Goal: Find specific page/section: Find specific page/section

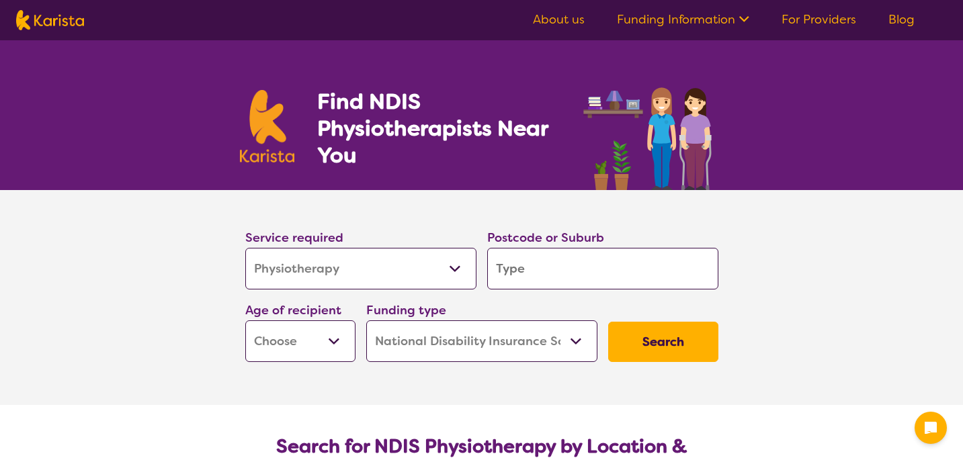
select select "Physiotherapy"
select select "NDIS"
select select "Physiotherapy"
select select "NDIS"
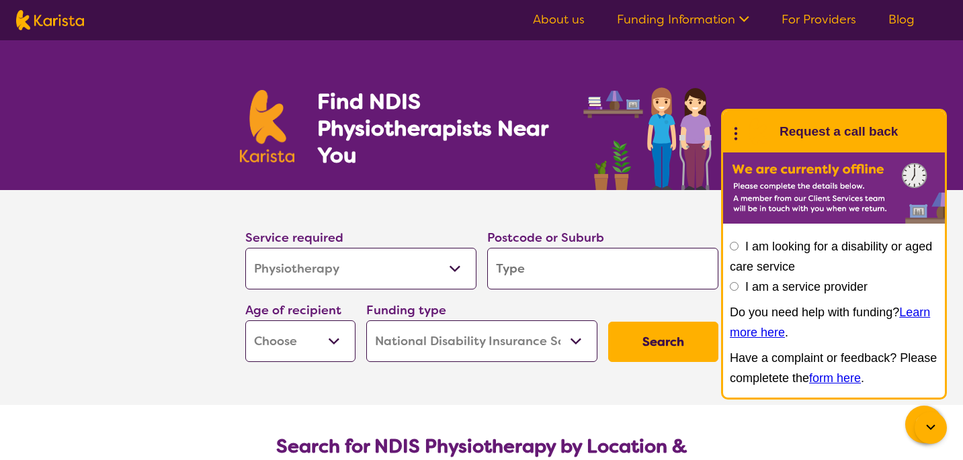
select select "Exercise physiology"
click at [245, 248] on select "Allied Health Assistant Assessment ([MEDICAL_DATA] or [MEDICAL_DATA]) Behaviour…" at bounding box center [360, 269] width 231 height 42
select select "Exercise physiology"
click at [541, 273] on input "search" at bounding box center [602, 269] width 231 height 42
type input "3128"
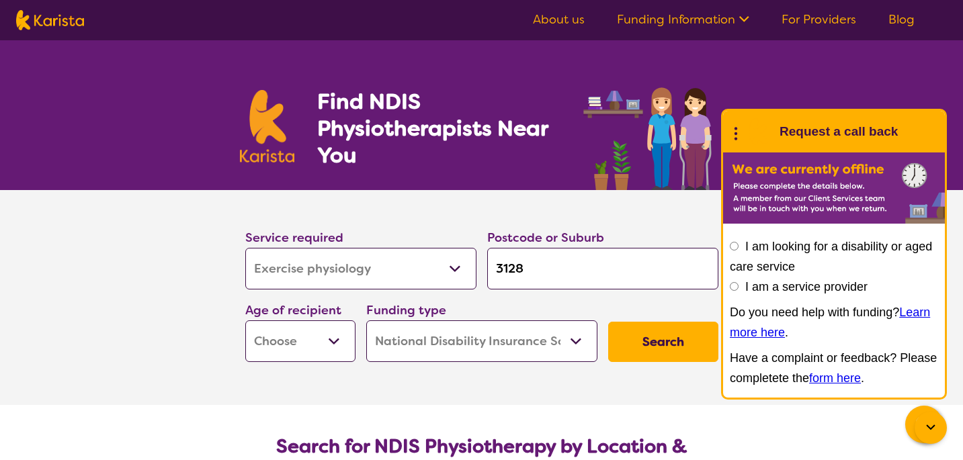
type input "3128"
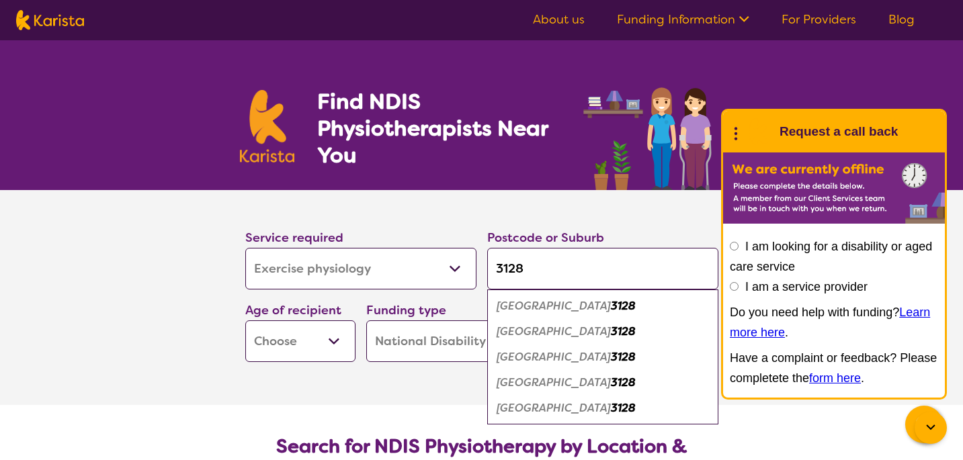
click at [328, 333] on select "Early Childhood - 0 to 9 Child - 10 to 11 Adolescent - 12 to 17 Adult - 18 to 6…" at bounding box center [300, 342] width 110 height 42
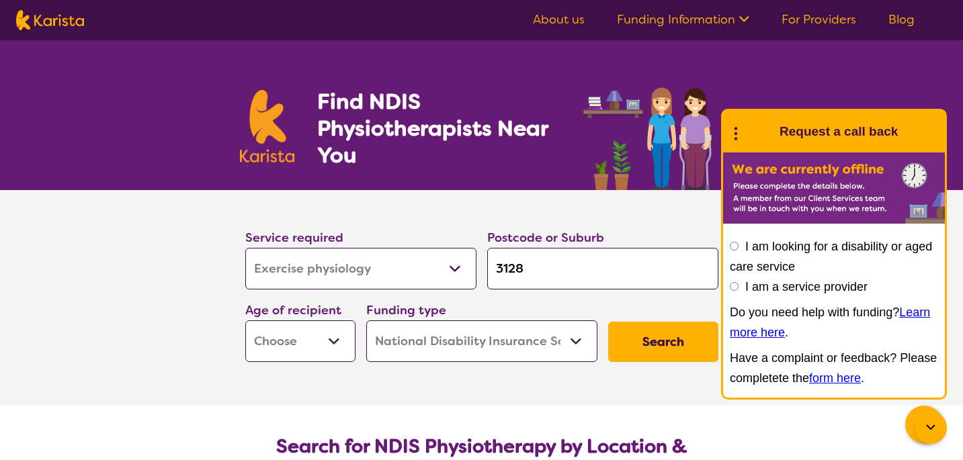
select select "AD"
click at [245, 321] on select "Early Childhood - 0 to 9 Child - 10 to 11 Adolescent - 12 to 17 Adult - 18 to 6…" at bounding box center [300, 342] width 110 height 42
select select "AD"
click at [438, 344] on select "Home Care Package (HCP) National Disability Insurance Scheme (NDIS) I don't know" at bounding box center [481, 342] width 231 height 42
click at [366, 321] on select "Home Care Package (HCP) National Disability Insurance Scheme (NDIS) I don't know" at bounding box center [481, 342] width 231 height 42
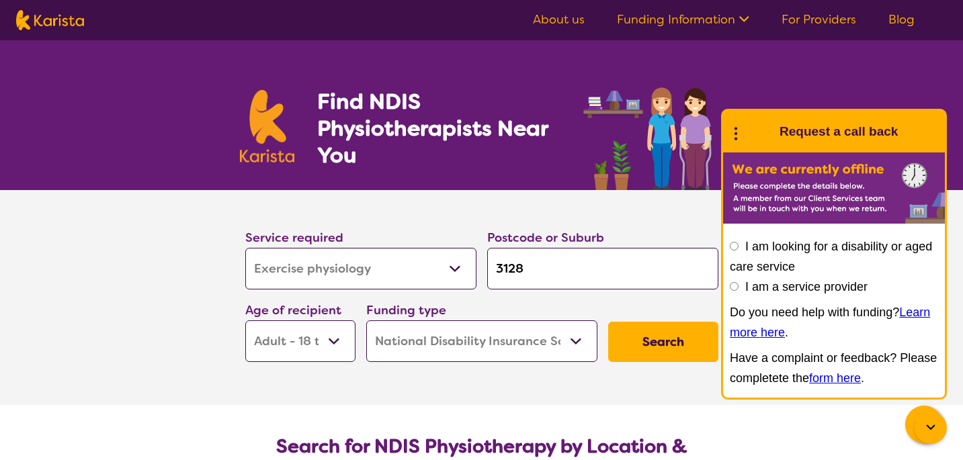
click at [642, 348] on button "Search" at bounding box center [663, 342] width 110 height 40
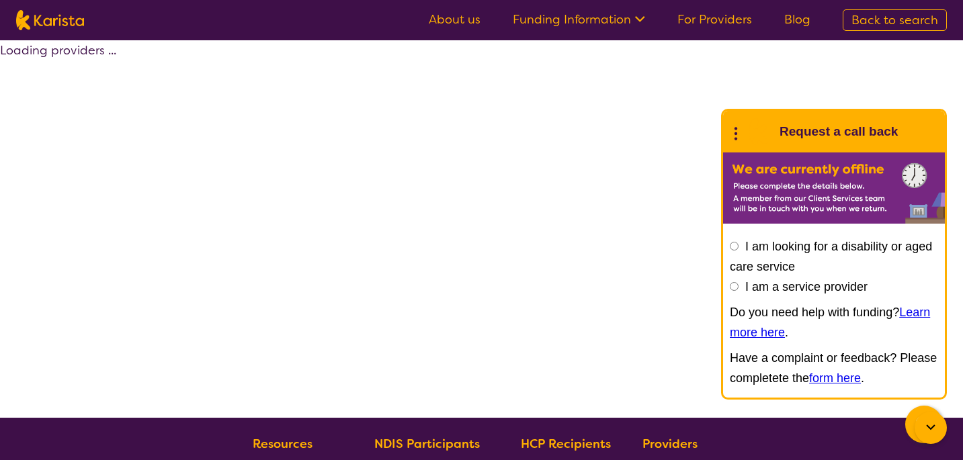
select select "by_score"
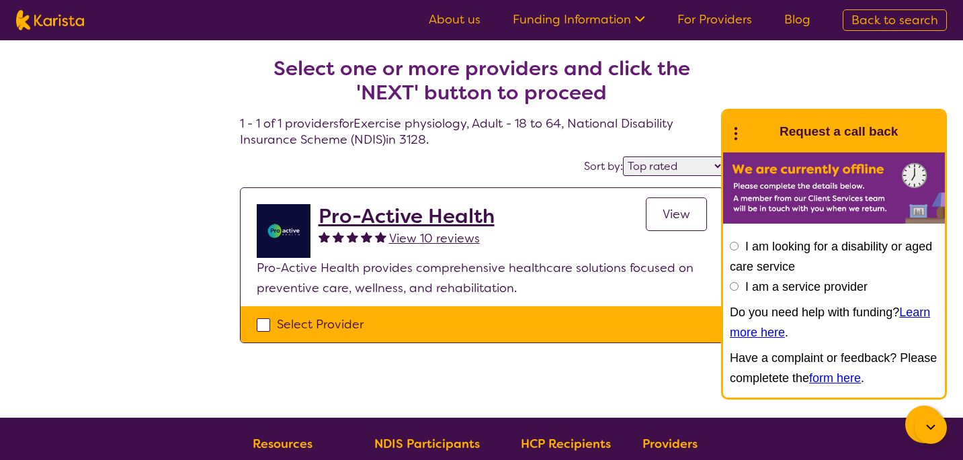
click at [924, 420] on icon at bounding box center [931, 428] width 16 height 16
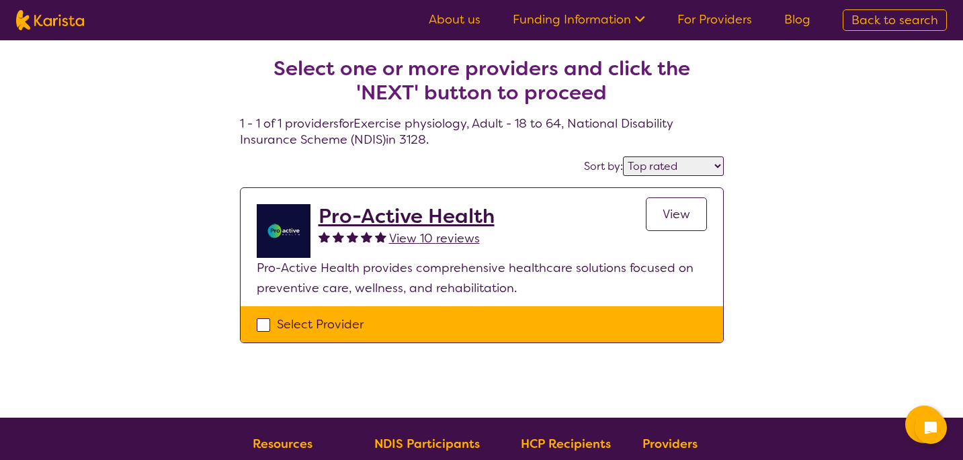
click at [421, 216] on h2 "Pro-Active Health" at bounding box center [407, 216] width 176 height 24
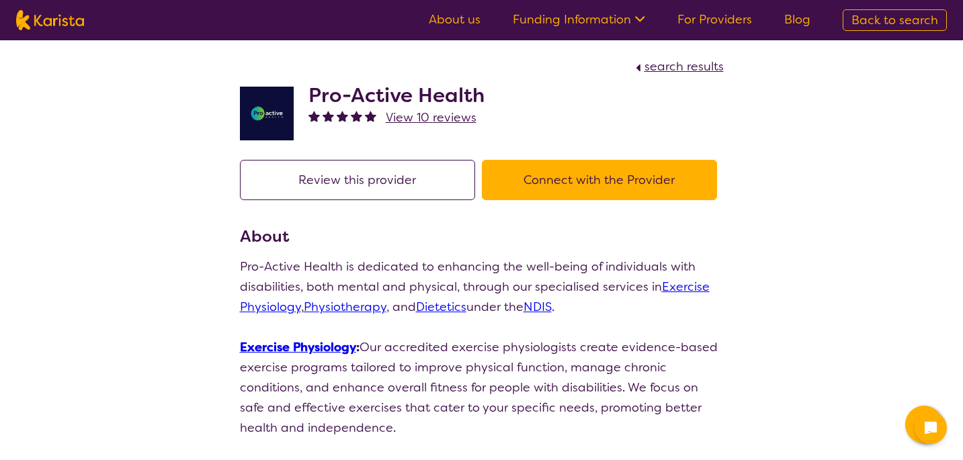
click at [565, 182] on button "Connect with the Provider" at bounding box center [599, 180] width 235 height 40
